Goal: Task Accomplishment & Management: Manage account settings

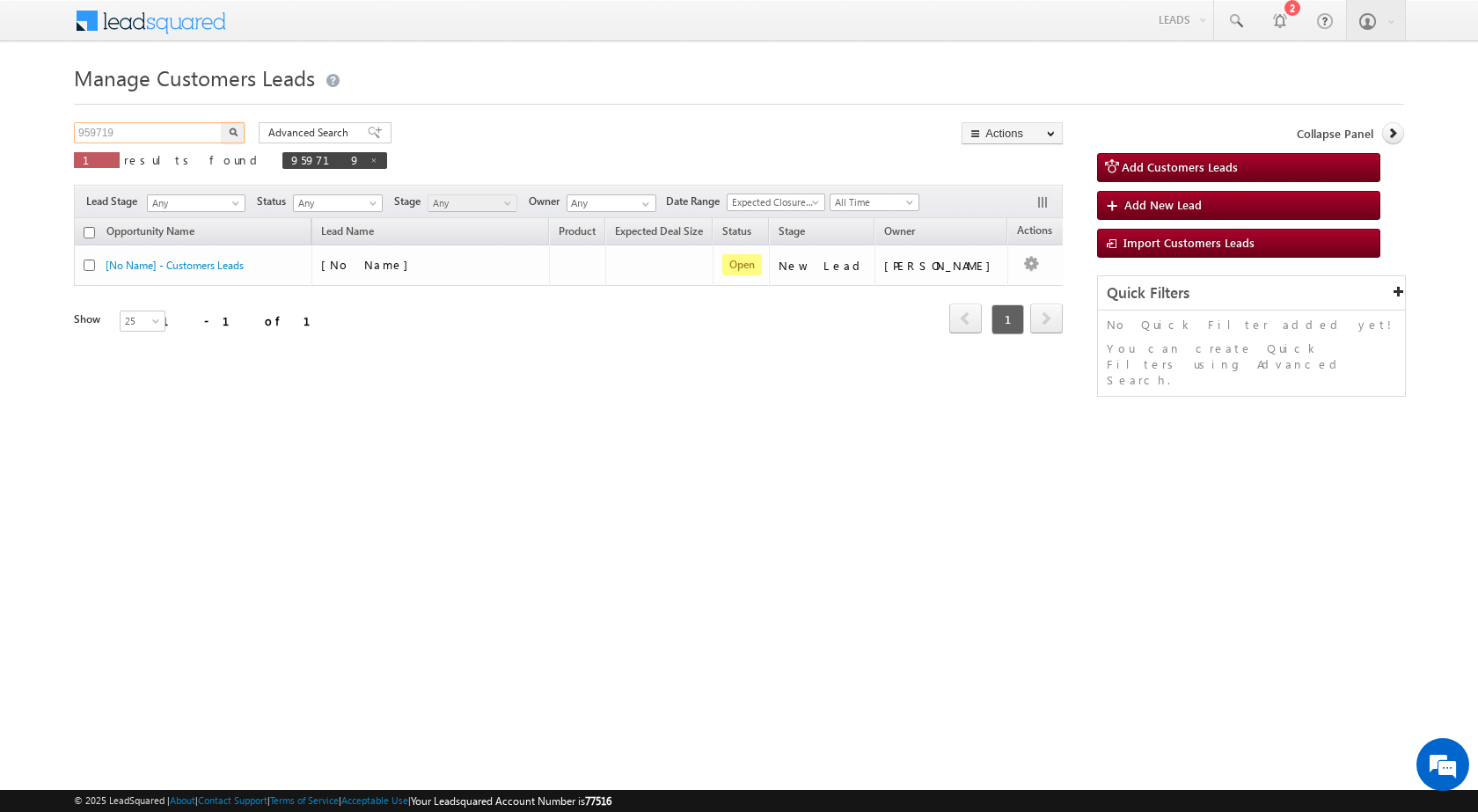
drag, startPoint x: 0, startPoint y: 0, endPoint x: 0, endPoint y: 121, distance: 121.0
click at [0, 121] on body "Menu [PERSON_NAME] sitar a6@ks erve." at bounding box center [739, 249] width 1478 height 499
paste input "69567"
type input "969567"
click at [222, 122] on button "button" at bounding box center [233, 132] width 23 height 21
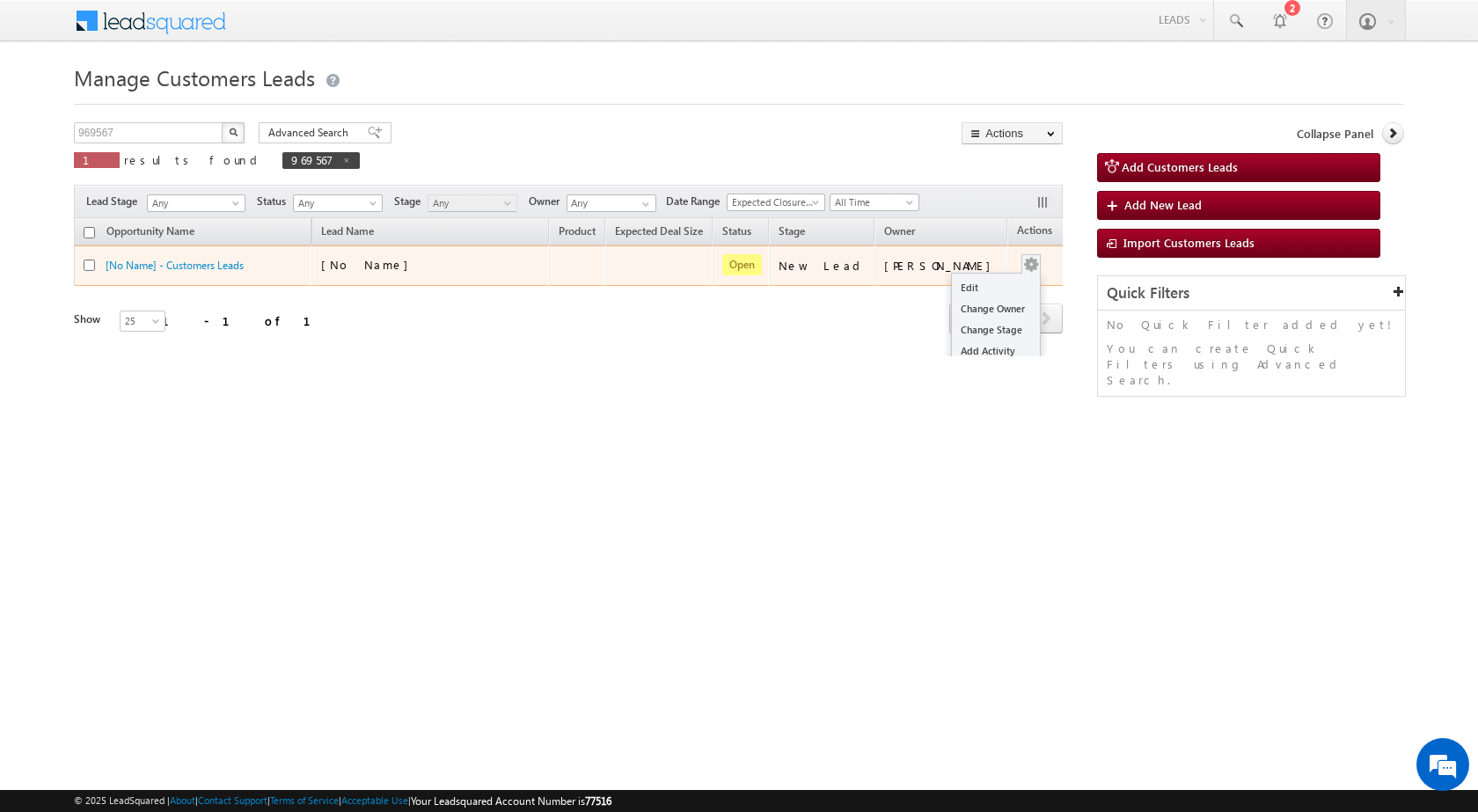
click at [1020, 269] on td "Edit Change Owner Change Stage Add Activity Add Task Delete" at bounding box center [1044, 266] width 73 height 41
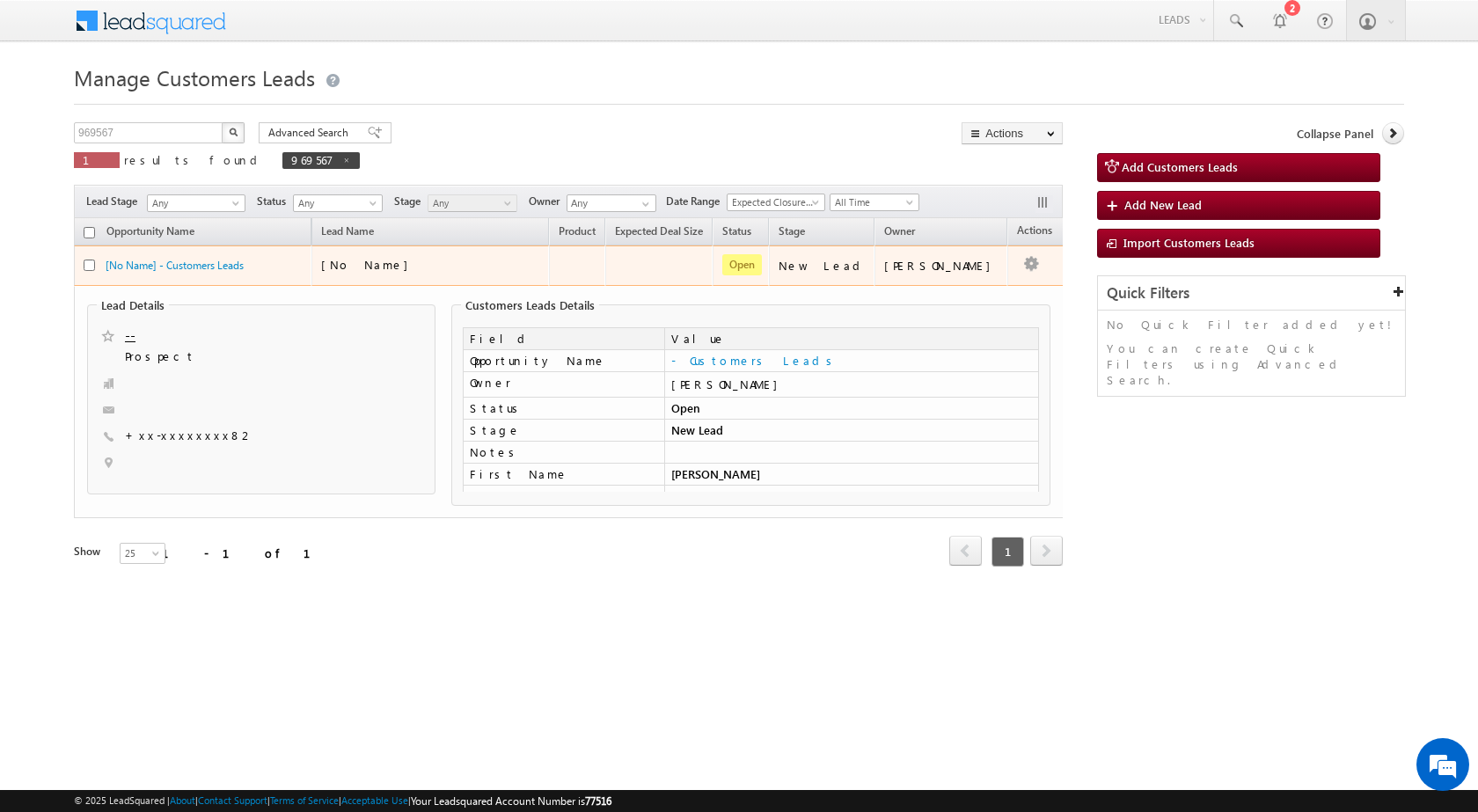
click at [957, 277] on td "[PERSON_NAME]" at bounding box center [942, 266] width 133 height 41
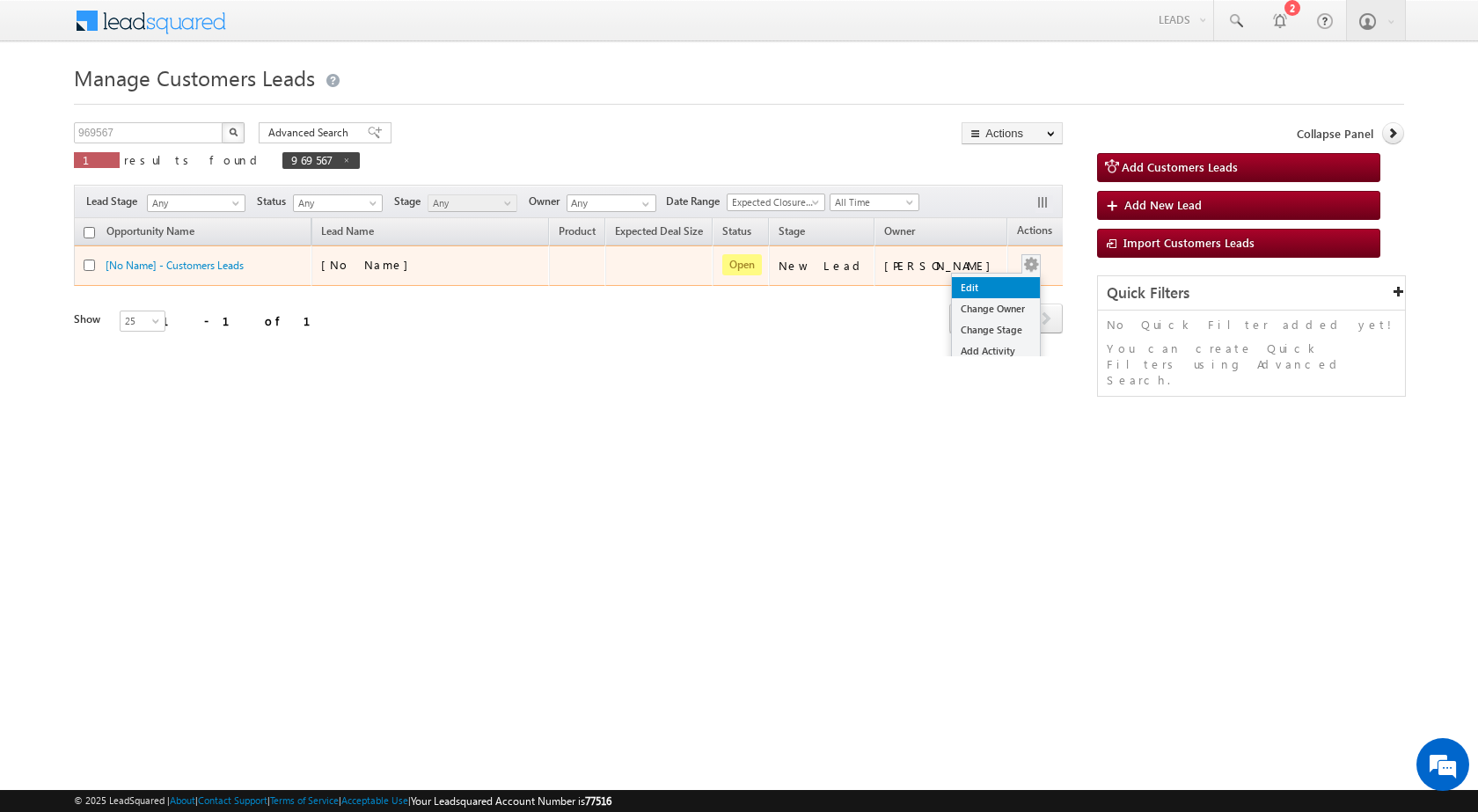
click at [974, 283] on link "Edit" at bounding box center [996, 287] width 88 height 21
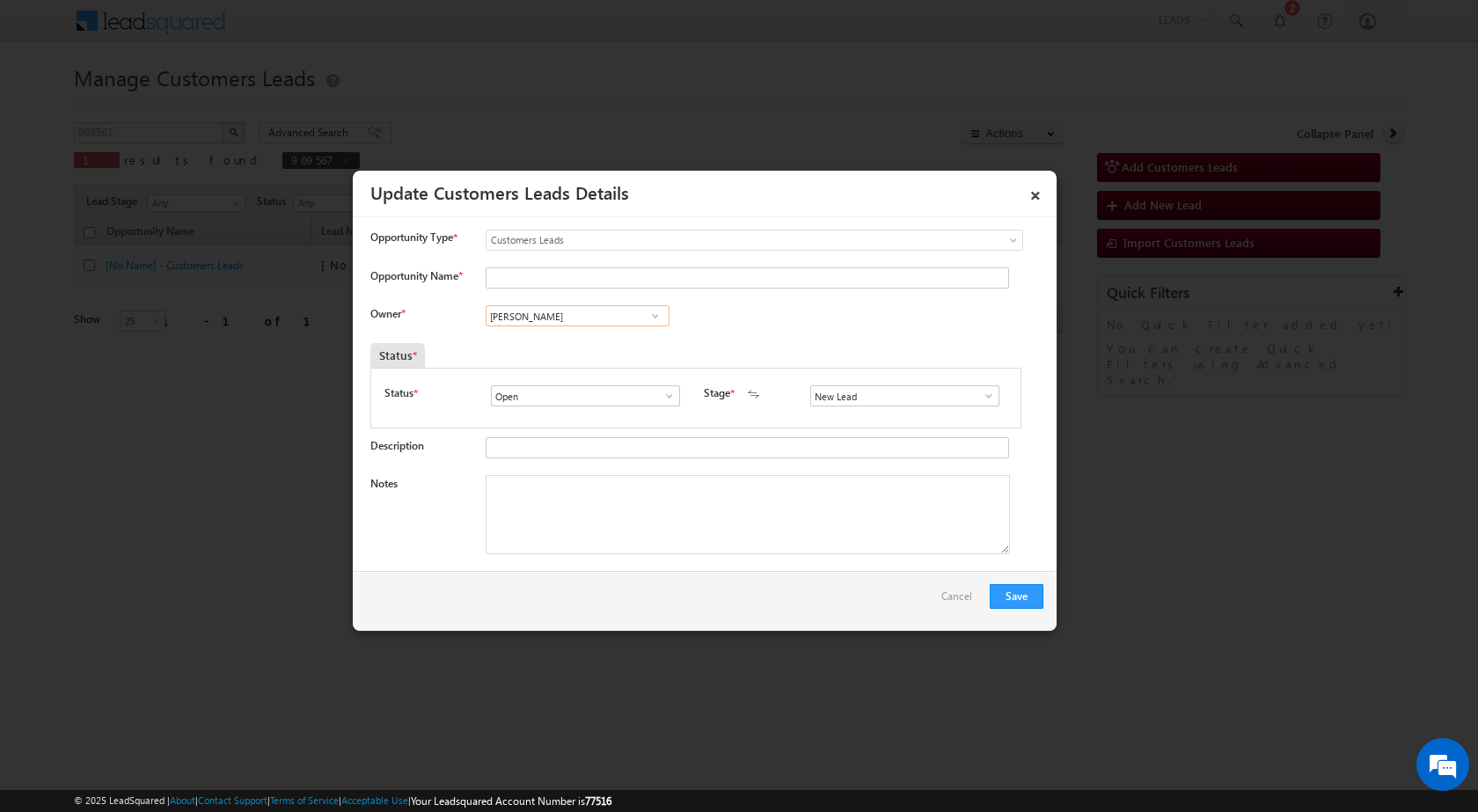
click at [583, 319] on input "[PERSON_NAME]" at bounding box center [577, 316] width 184 height 21
paste input "[PERSON_NAME][EMAIL_ADDRESS][DOMAIN_NAME]"
click at [583, 313] on input "[PERSON_NAME][EMAIL_ADDRESS][DOMAIN_NAME]" at bounding box center [577, 316] width 184 height 21
click at [583, 346] on span "[PERSON_NAME][EMAIL_ADDRESS][DOMAIN_NAME]" at bounding box center [571, 350] width 158 height 13
type input "[PERSON_NAME]"
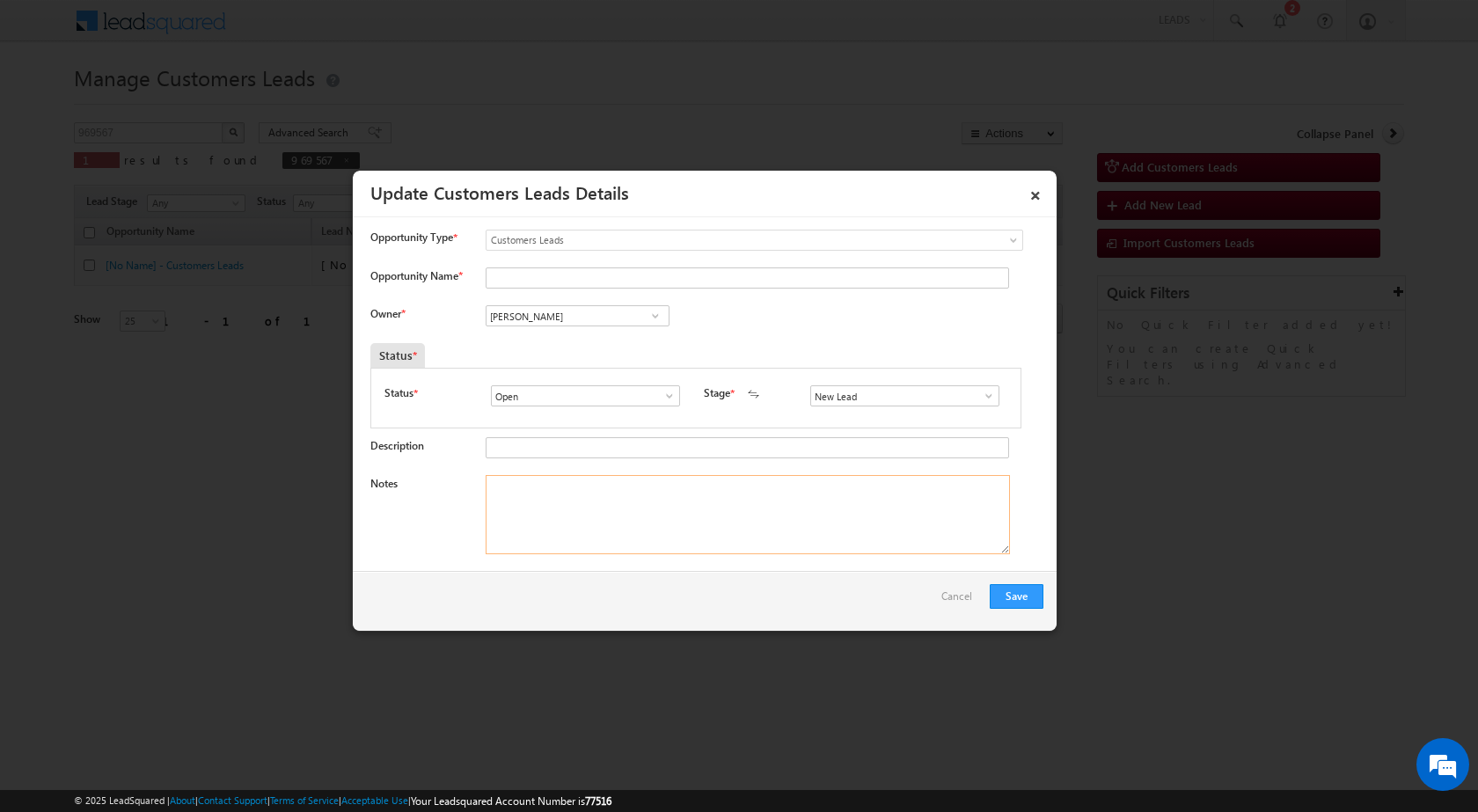
click at [573, 550] on textarea "Notes" at bounding box center [748, 514] width 525 height 79
paste textarea "969567 / [PERSON_NAME] / 7509678582 / CONSTRUCTION / OWNER - HIMSELF / 463106 T…"
type textarea "969567 / [PERSON_NAME] / 7509678582 / CONSTRUCTION / OWNER - HIMSELF / 463106 T…"
click at [980, 401] on span at bounding box center [989, 395] width 17 height 14
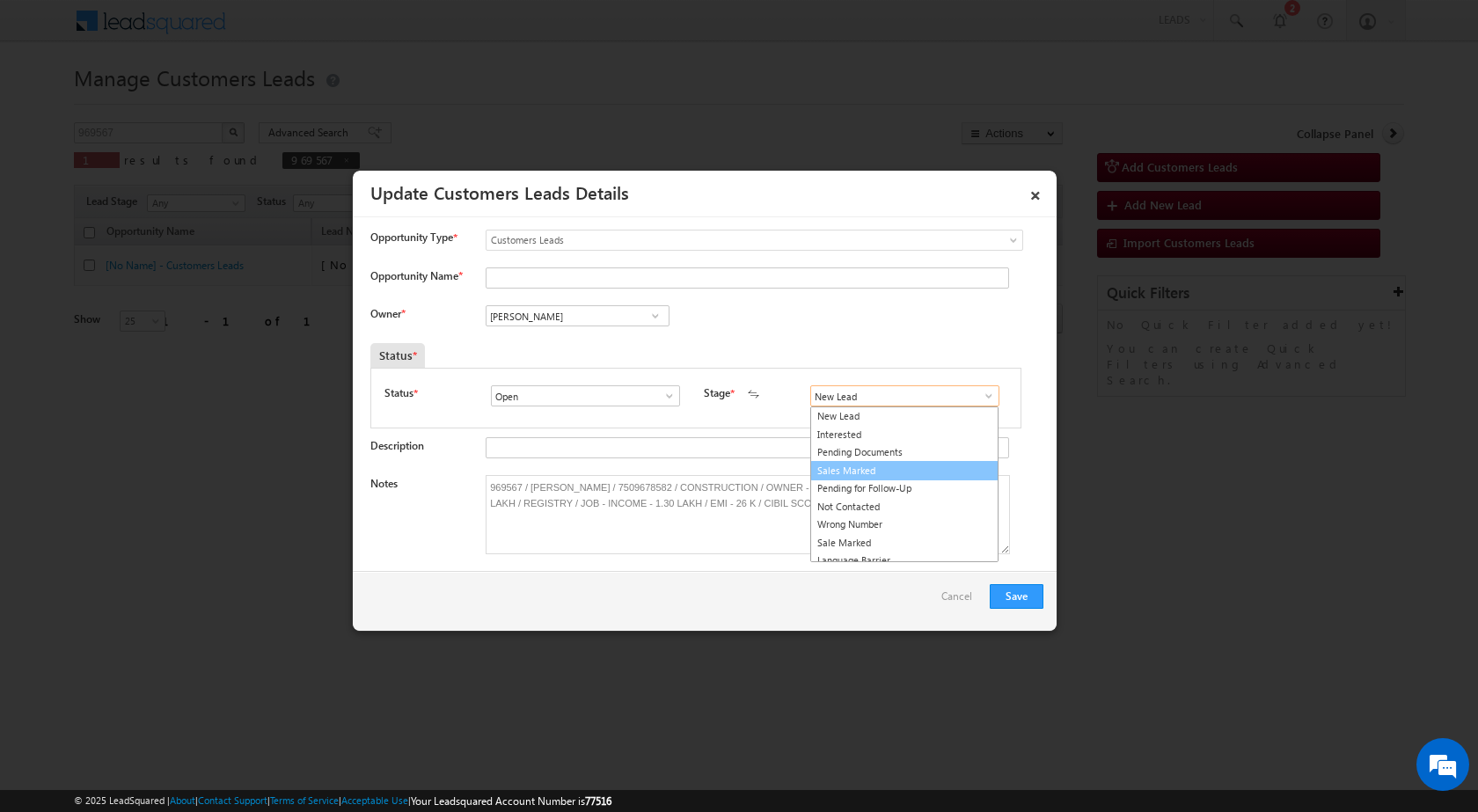
click at [933, 468] on link "Sales Marked" at bounding box center [905, 470] width 189 height 20
type input "Sales Marked"
drag, startPoint x: 529, startPoint y: 488, endPoint x: 606, endPoint y: 470, distance: 79.1
click at [510, 274] on input "Opportunity Name *" at bounding box center [748, 278] width 524 height 21
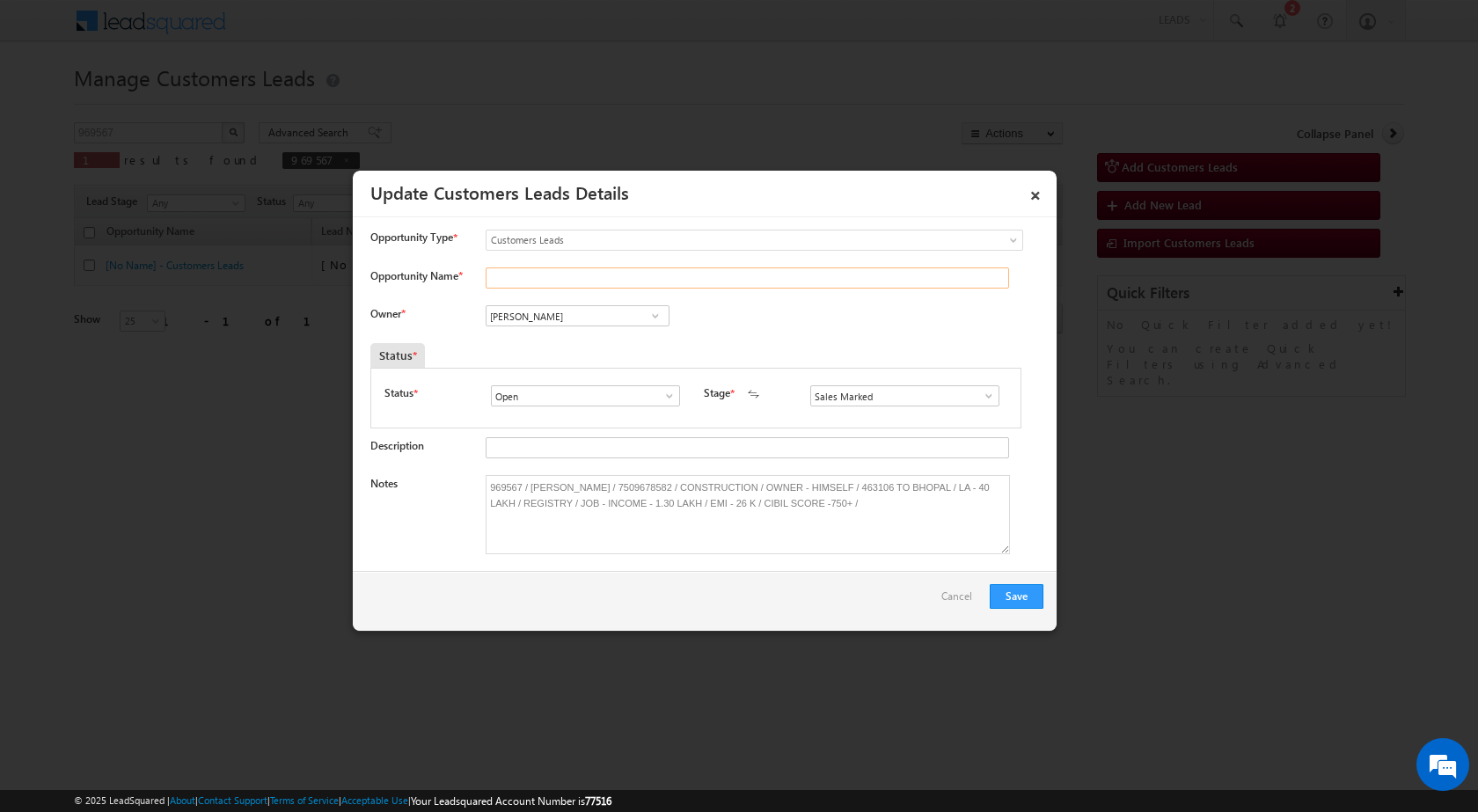
paste input "[PERSON_NAME]"
type input "[PERSON_NAME]"
click at [1014, 595] on button "Save" at bounding box center [1017, 597] width 53 height 25
